Goal: Transaction & Acquisition: Purchase product/service

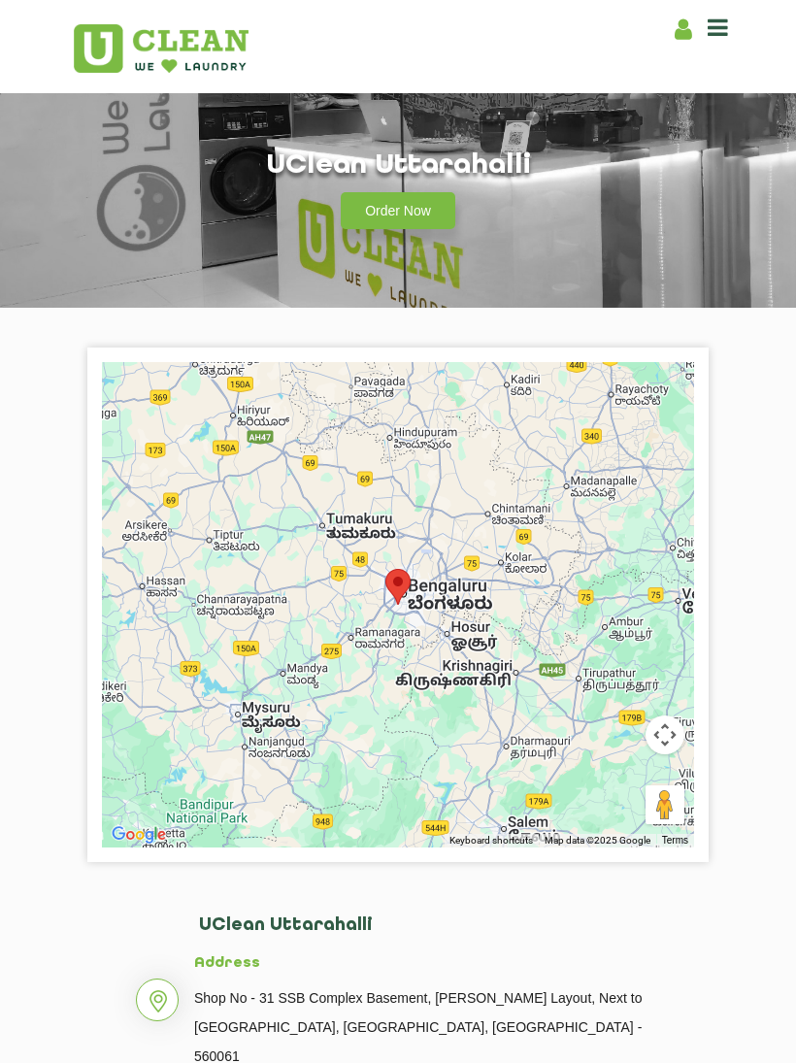
click at [481, 222] on div "Order Now" at bounding box center [397, 205] width 679 height 48
click at [713, 27] on icon at bounding box center [717, 27] width 20 height 23
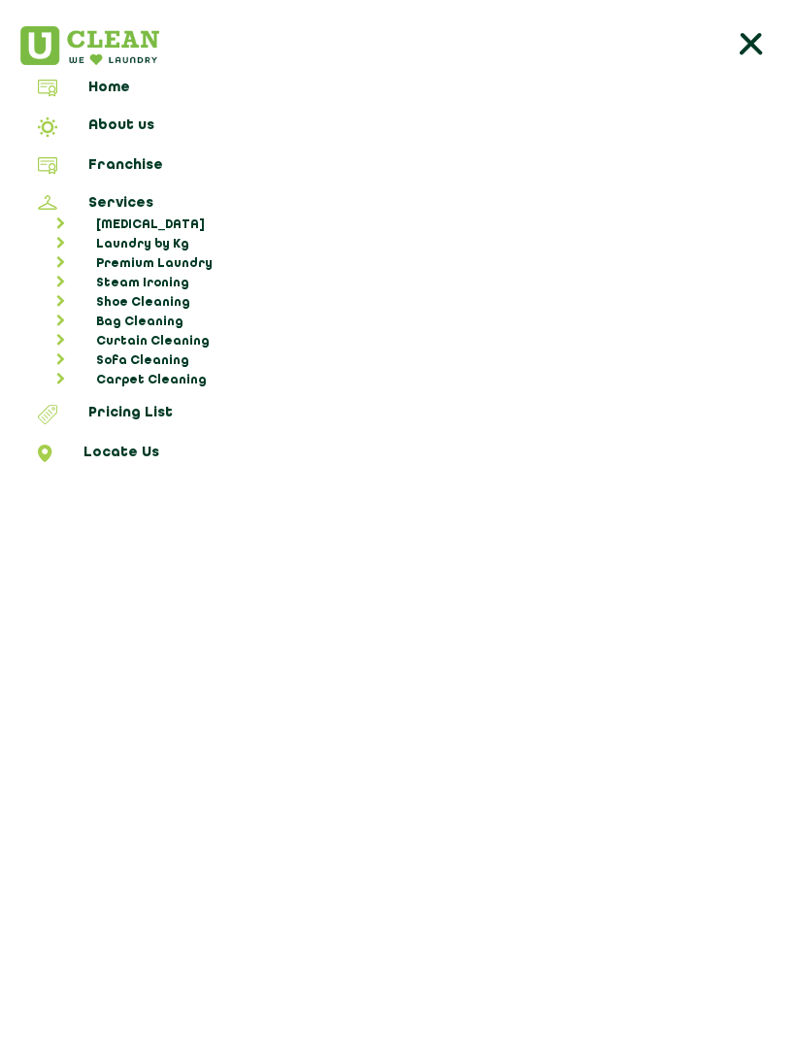
click at [129, 248] on link "Laundry by Kg" at bounding box center [407, 244] width 763 height 19
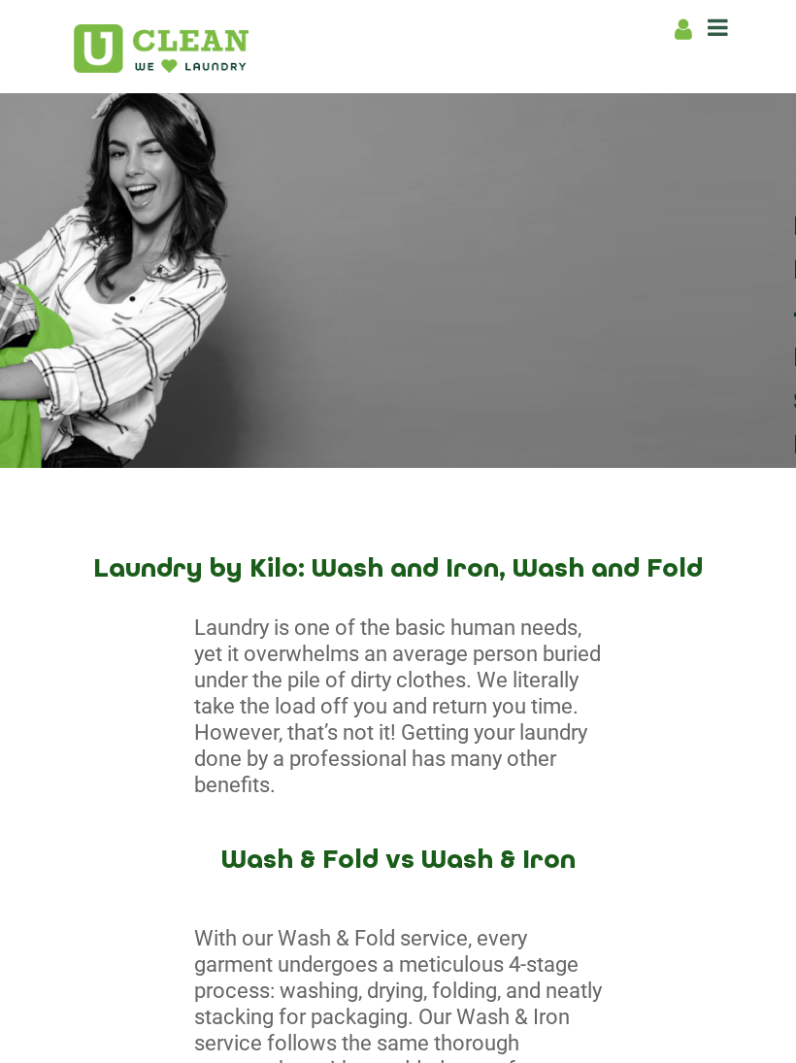
click at [722, 33] on icon at bounding box center [717, 27] width 20 height 23
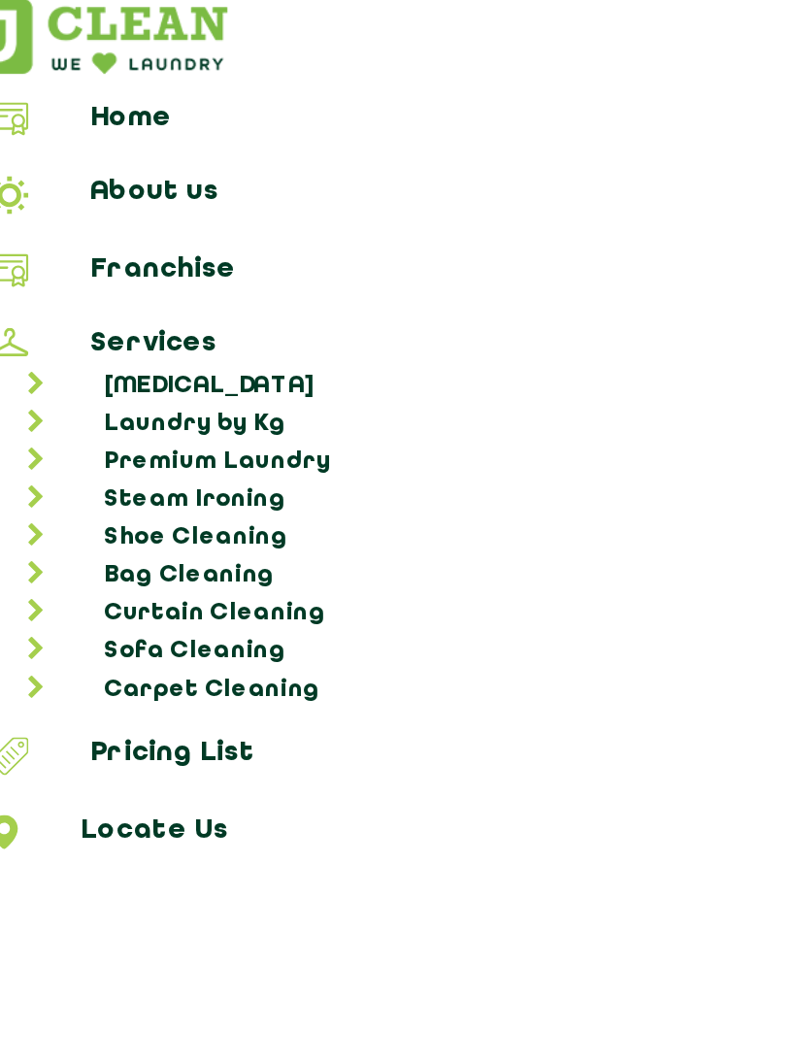
click at [64, 405] on link "Pricing List" at bounding box center [398, 417] width 782 height 25
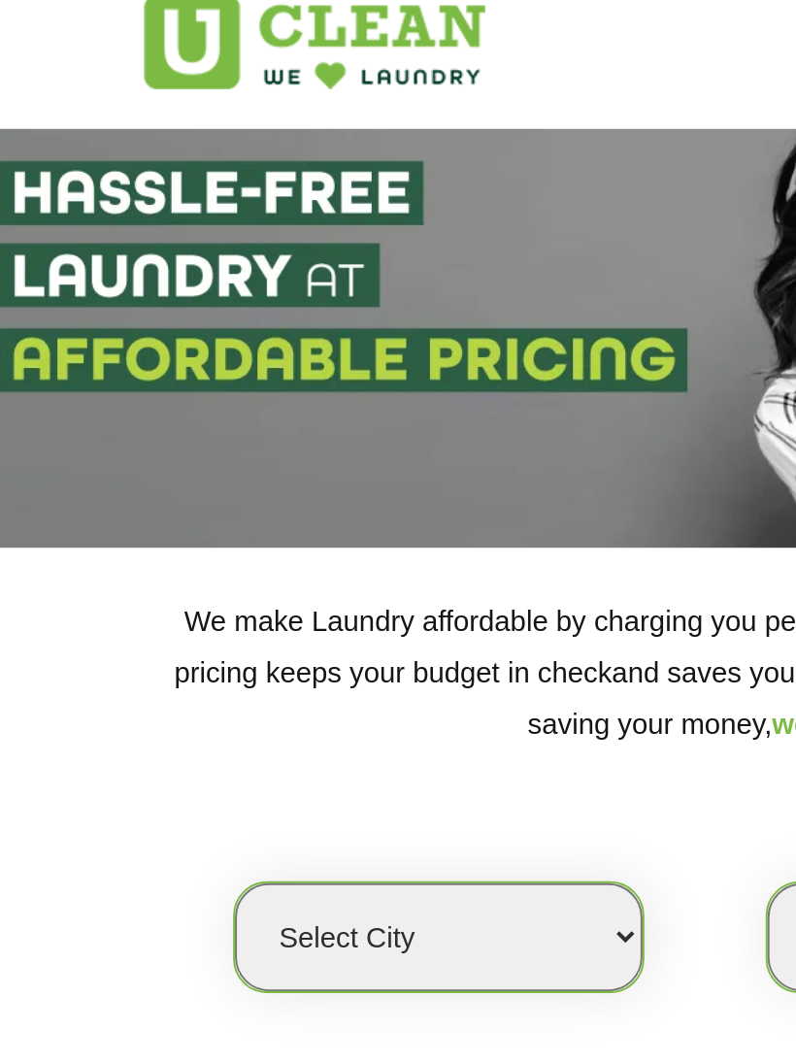
select select "0"
